Goal: Task Accomplishment & Management: Use online tool/utility

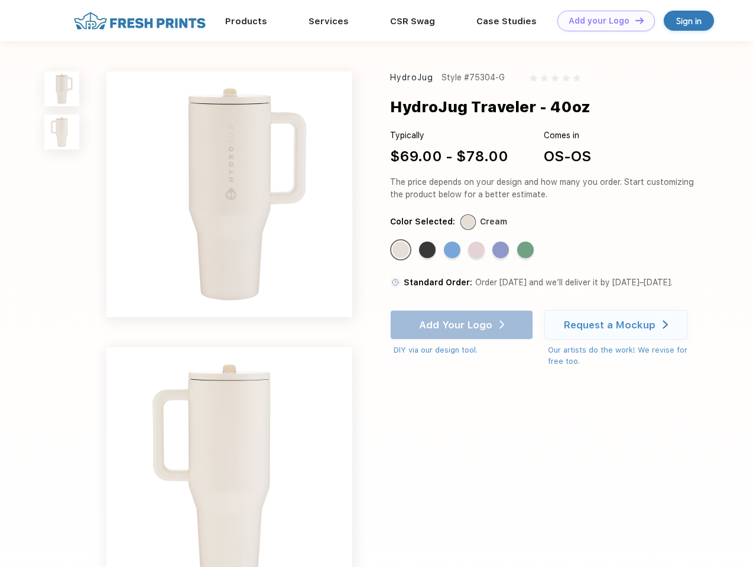
click at [601, 21] on link "Add your Logo Design Tool" at bounding box center [605, 21] width 97 height 21
click at [0, 0] on div "Design Tool" at bounding box center [0, 0] width 0 height 0
click at [634, 20] on link "Add your Logo Design Tool" at bounding box center [605, 21] width 97 height 21
click at [62, 89] on img at bounding box center [61, 88] width 35 height 35
click at [62, 132] on img at bounding box center [61, 132] width 35 height 35
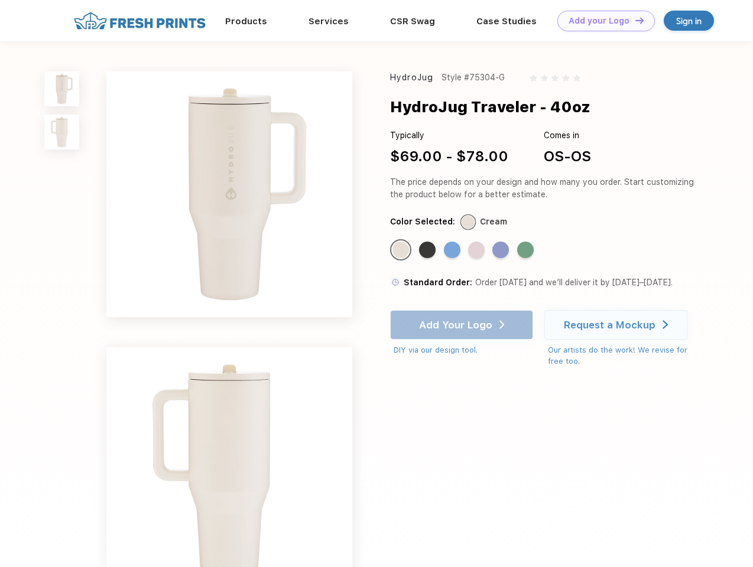
click at [402, 250] on div "Standard Color" at bounding box center [400, 250] width 17 height 17
click at [428, 250] on div "Standard Color" at bounding box center [427, 250] width 17 height 17
click at [453, 250] on div "Standard Color" at bounding box center [452, 250] width 17 height 17
click at [477, 250] on div "Standard Color" at bounding box center [476, 250] width 17 height 17
click at [502, 250] on div "Standard Color" at bounding box center [500, 250] width 17 height 17
